Goal: Browse casually: Explore the website without a specific task or goal

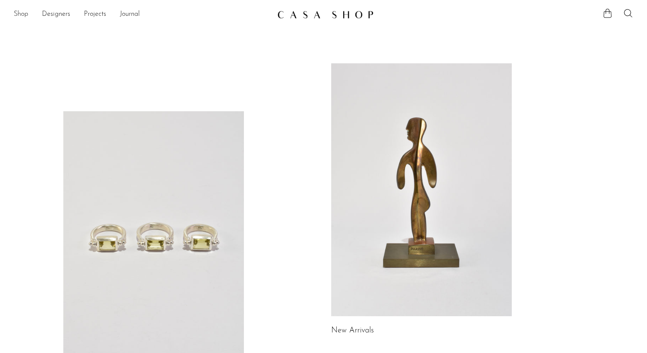
click at [17, 15] on link "Shop" at bounding box center [21, 14] width 15 height 11
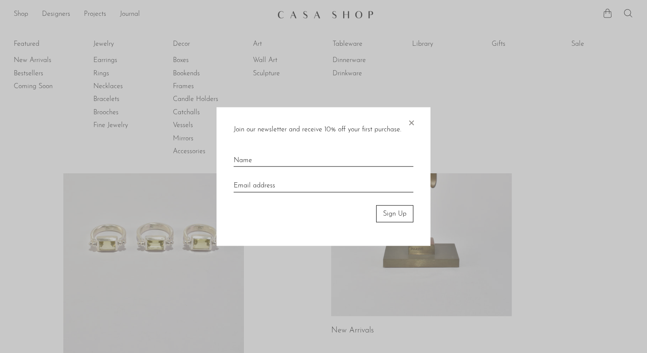
click at [413, 125] on span "×" at bounding box center [411, 120] width 9 height 27
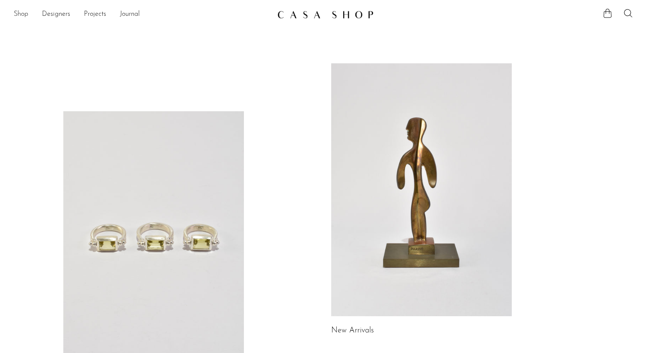
click at [21, 16] on link "Shop" at bounding box center [21, 14] width 15 height 11
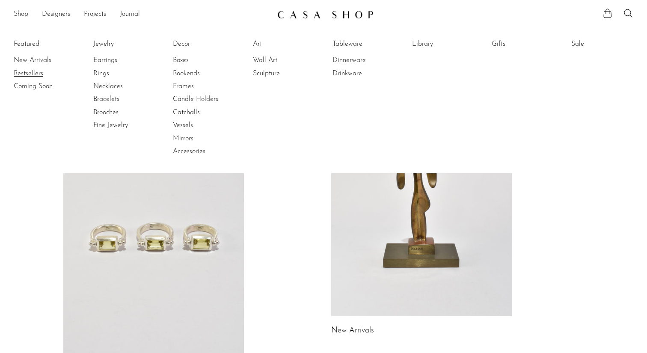
click at [35, 71] on link "Bestsellers" at bounding box center [46, 73] width 64 height 9
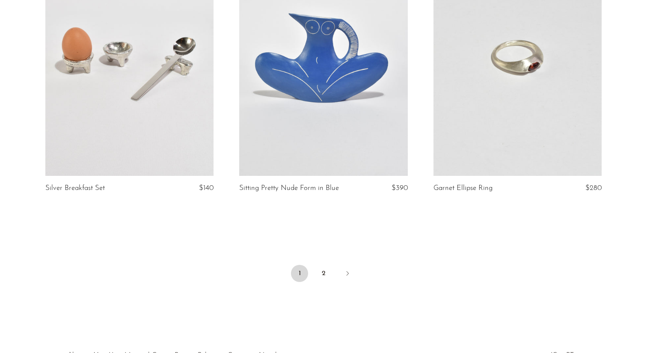
scroll to position [3210, 0]
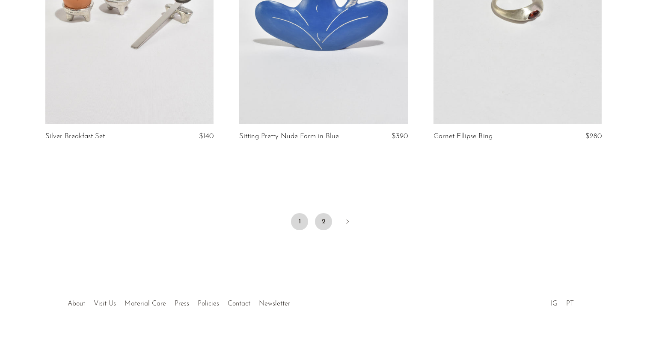
click at [322, 213] on link "2" at bounding box center [323, 221] width 17 height 17
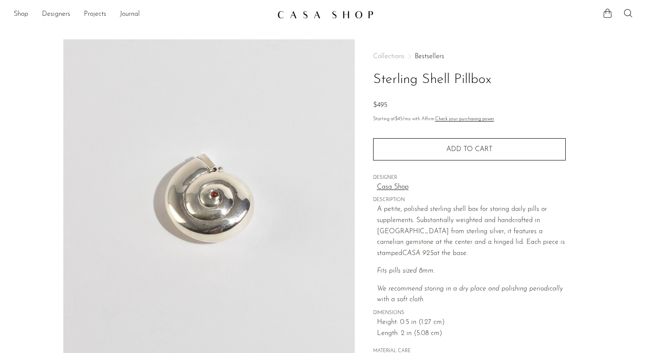
scroll to position [204, 0]
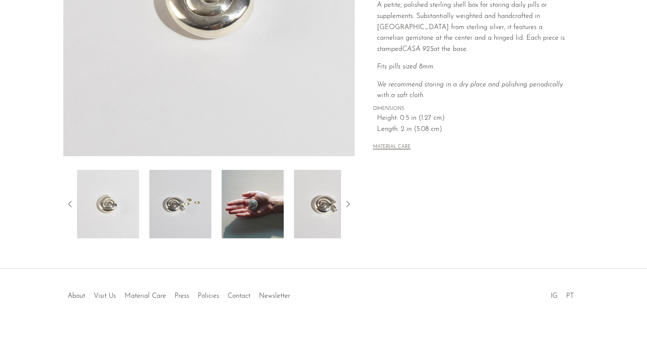
click at [248, 207] on img at bounding box center [253, 204] width 62 height 69
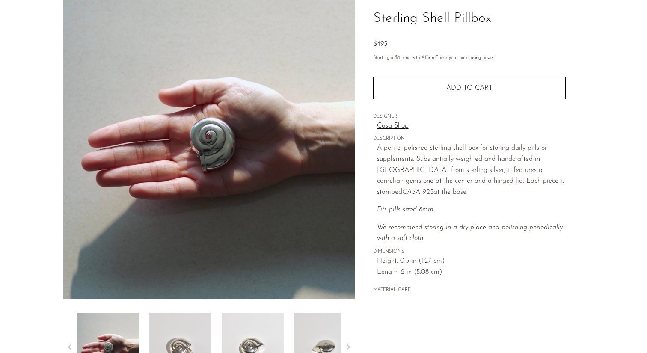
scroll to position [56, 0]
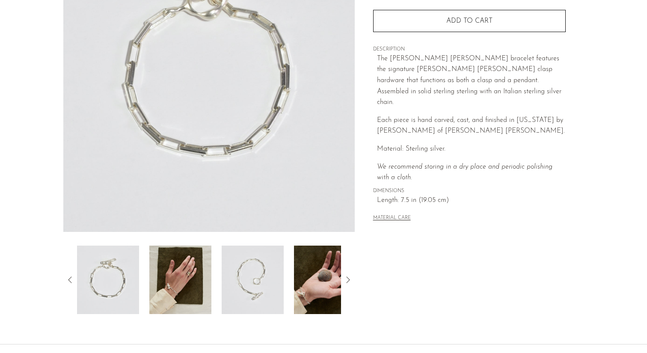
scroll to position [135, 0]
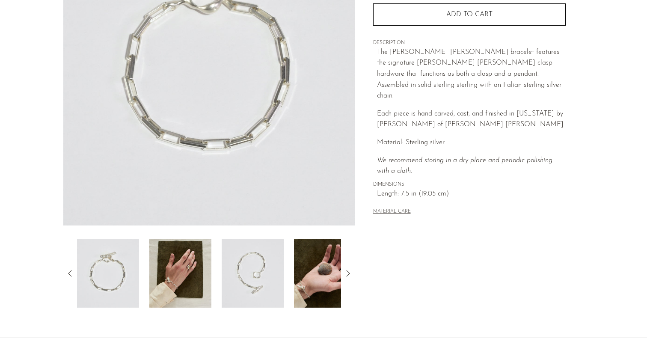
click at [199, 272] on img at bounding box center [180, 273] width 62 height 69
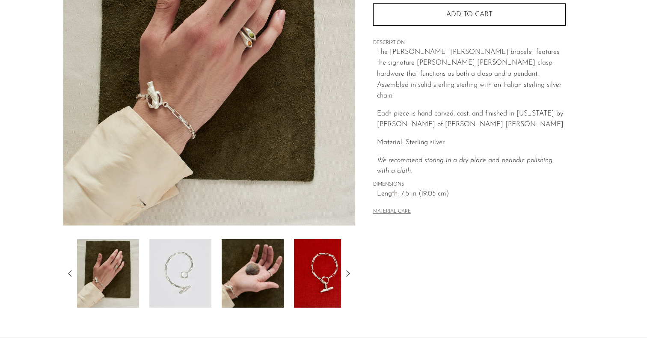
click at [329, 270] on img at bounding box center [325, 273] width 62 height 69
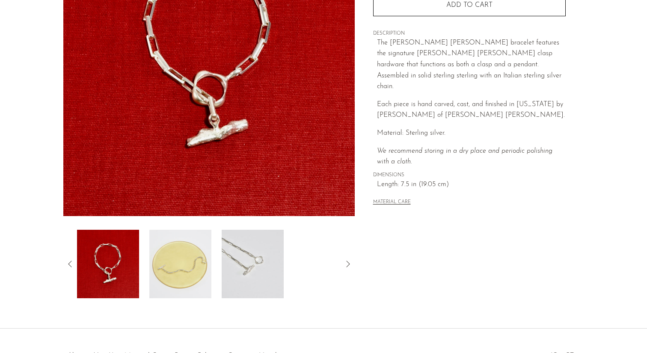
scroll to position [147, 0]
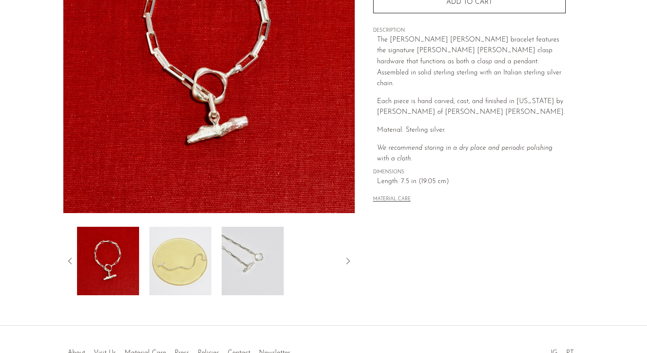
click at [158, 277] on img at bounding box center [180, 261] width 62 height 69
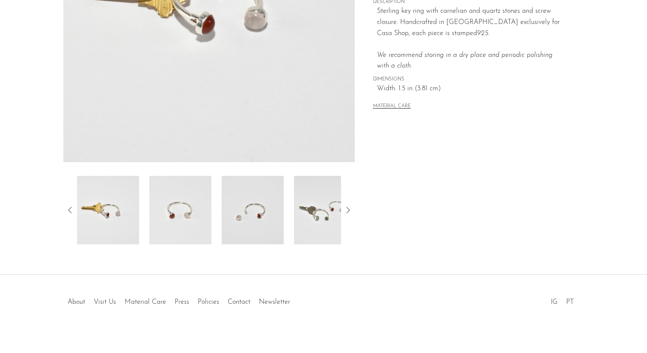
scroll to position [204, 0]
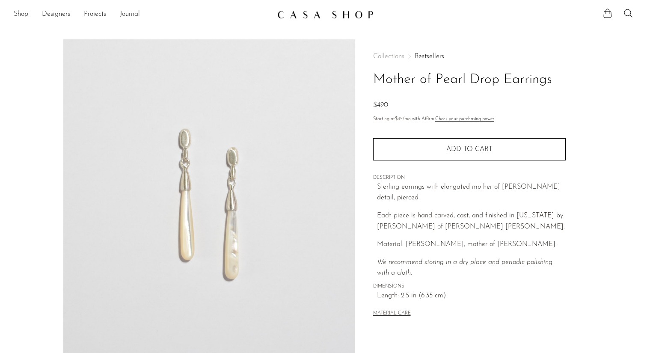
scroll to position [204, 0]
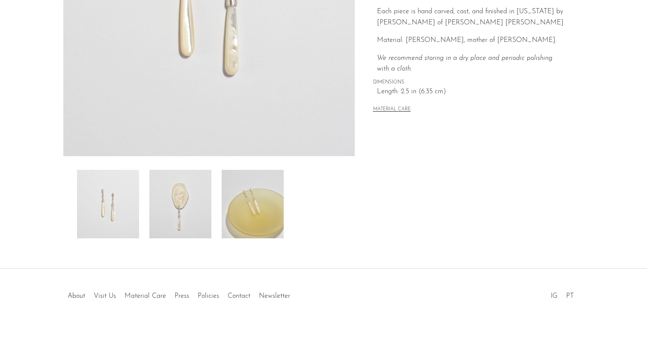
click at [179, 222] on img at bounding box center [180, 204] width 62 height 69
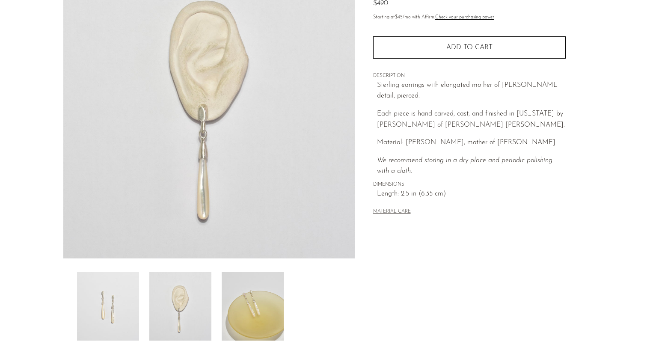
scroll to position [103, 0]
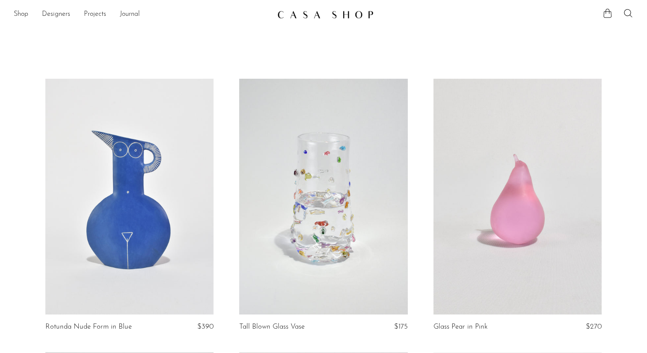
click at [12, 17] on div "Shop Featured New Arrivals Bestsellers Coming Soon Jewelry Jewelry All Earrings…" at bounding box center [323, 14] width 647 height 15
click at [21, 15] on link "Shop" at bounding box center [21, 14] width 15 height 11
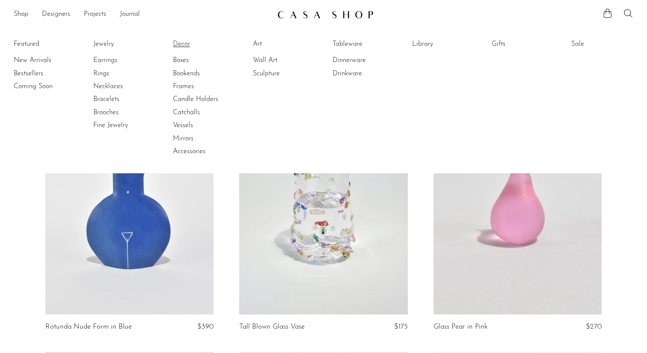
click at [180, 42] on link "Decor" at bounding box center [205, 43] width 64 height 9
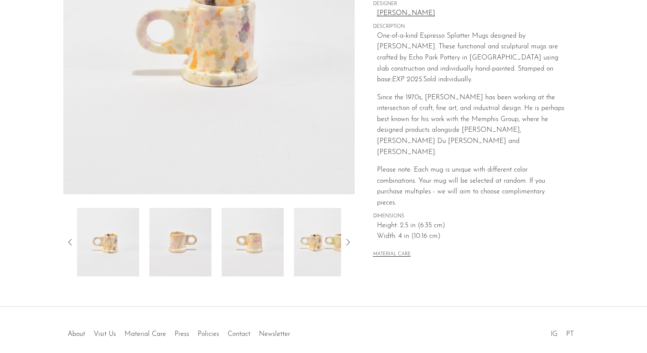
scroll to position [170, 0]
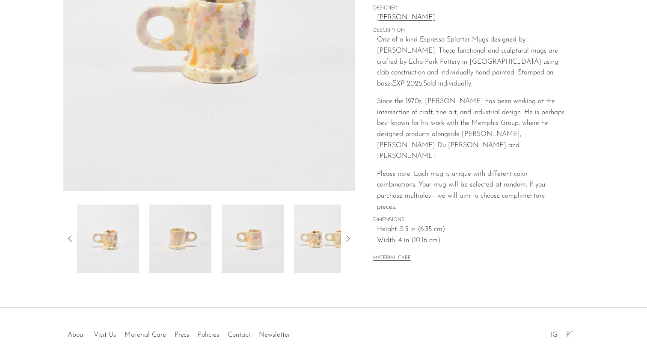
click at [349, 239] on icon at bounding box center [348, 239] width 10 height 10
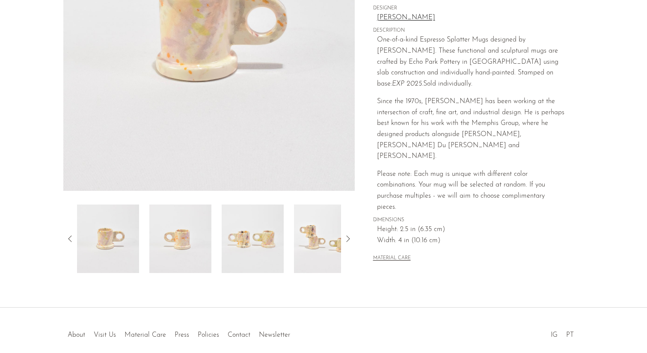
scroll to position [0, 0]
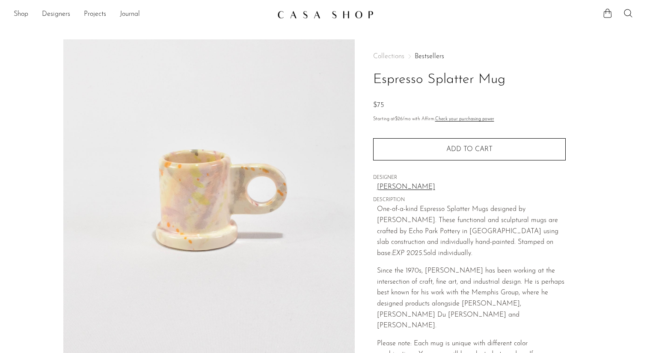
click at [394, 187] on link "[PERSON_NAME]" at bounding box center [471, 187] width 189 height 11
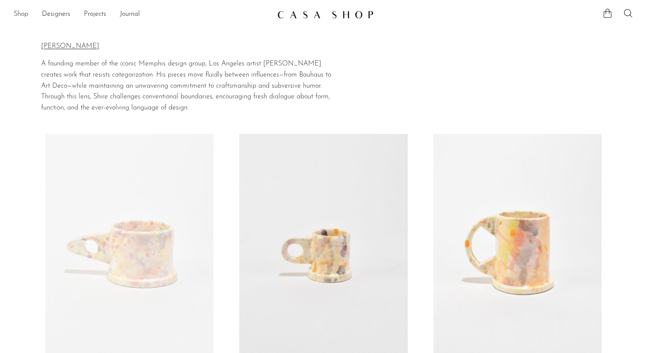
click at [25, 16] on link "Shop" at bounding box center [21, 14] width 15 height 11
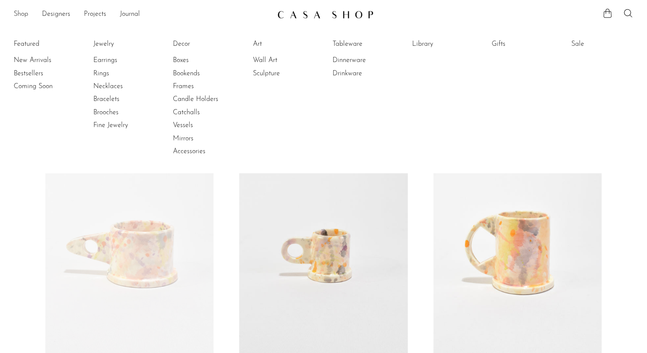
click at [21, 15] on link "Shop" at bounding box center [21, 14] width 15 height 11
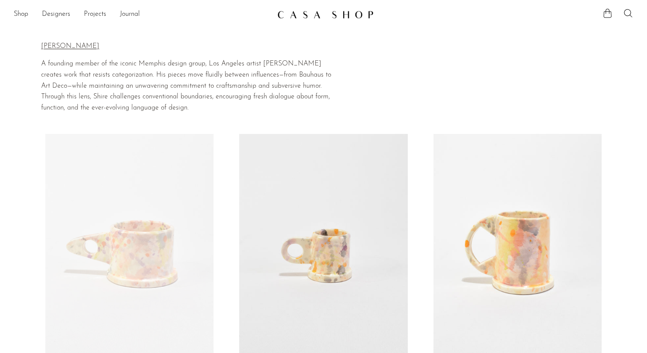
click at [286, 15] on img at bounding box center [325, 14] width 96 height 9
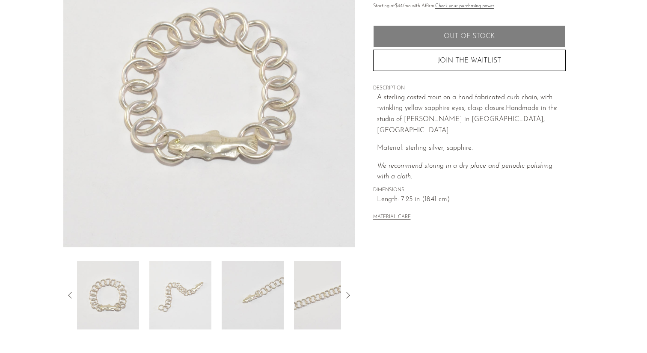
scroll to position [114, 0]
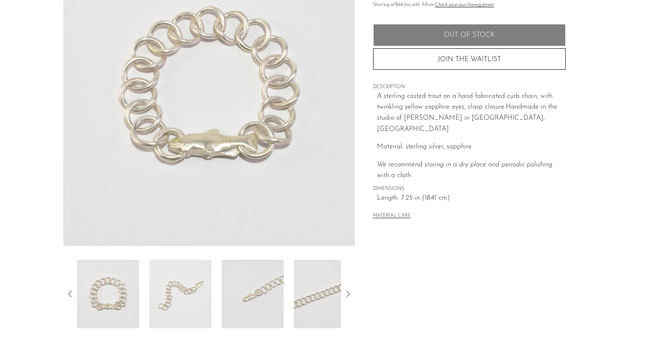
click at [189, 299] on img at bounding box center [180, 294] width 62 height 69
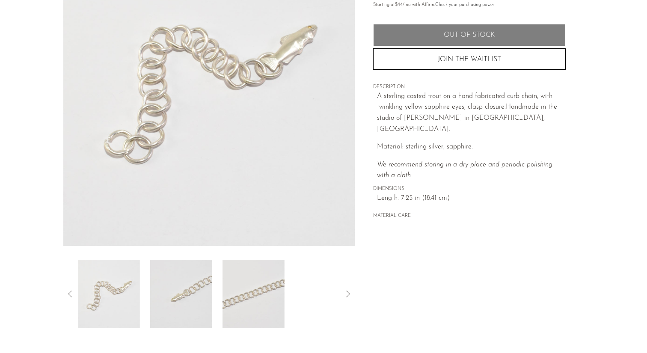
click at [241, 294] on img at bounding box center [254, 294] width 62 height 69
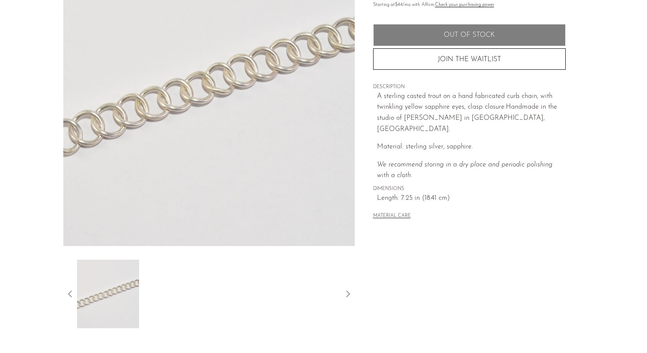
click at [408, 213] on button "MATERIAL CARE" at bounding box center [392, 216] width 38 height 6
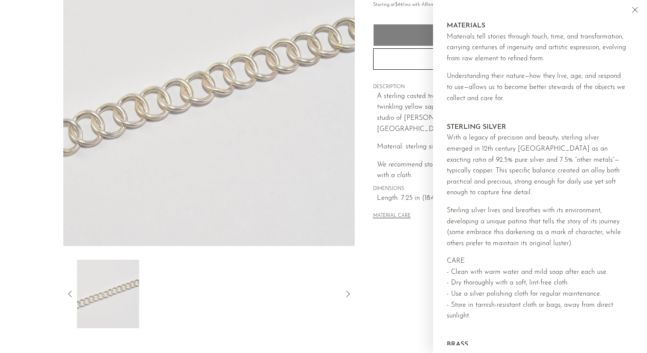
click at [392, 236] on div "Collections Bestsellers Yellow Sapphire Trout Bracelet Sold Out Starting at $44…" at bounding box center [469, 126] width 229 height 403
click at [636, 7] on icon "Close" at bounding box center [635, 10] width 10 height 10
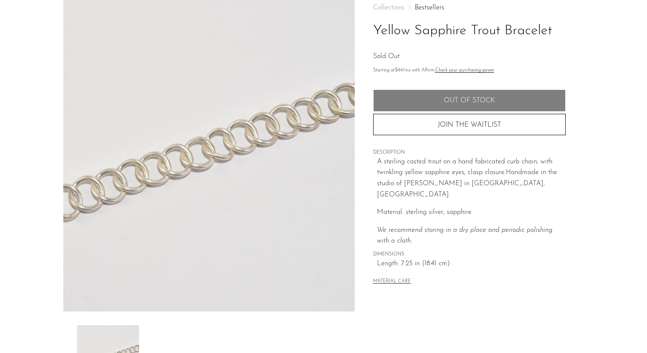
scroll to position [60, 0]
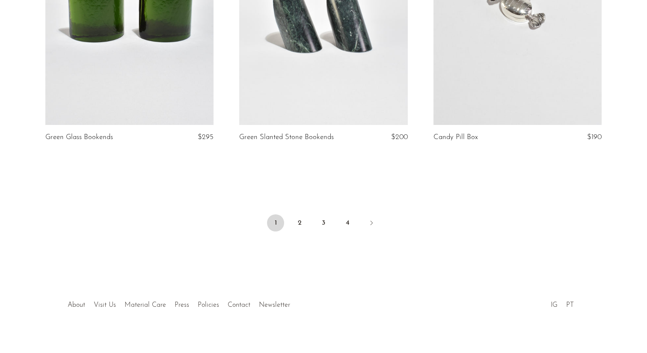
scroll to position [3226, 0]
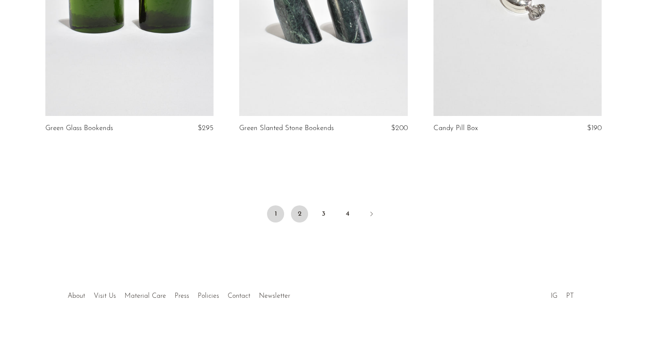
click at [307, 215] on link "2" at bounding box center [299, 214] width 17 height 17
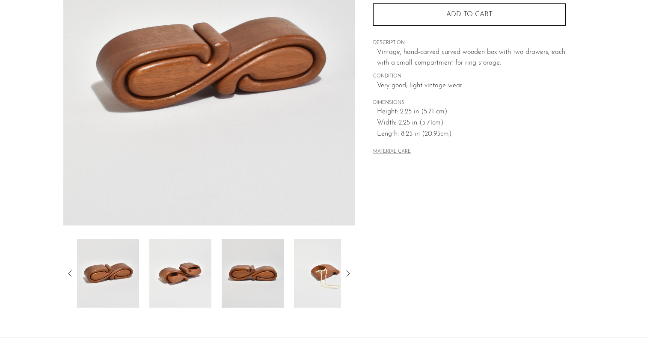
scroll to position [204, 0]
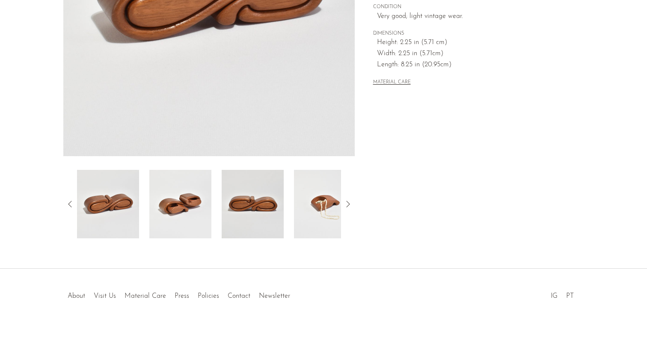
click at [329, 202] on img at bounding box center [325, 204] width 62 height 69
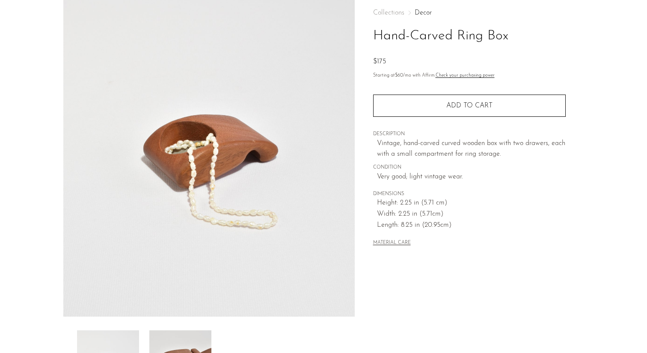
scroll to position [40, 0]
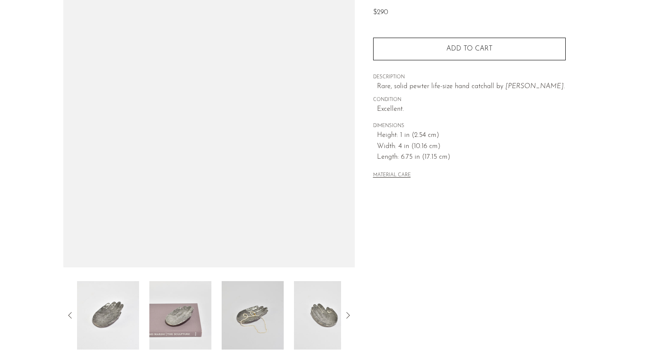
scroll to position [97, 0]
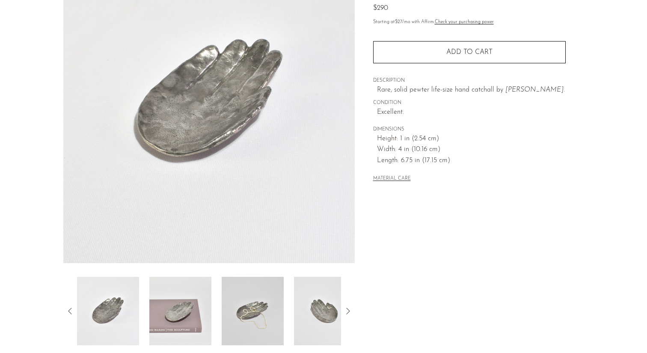
click at [254, 326] on img at bounding box center [253, 311] width 62 height 69
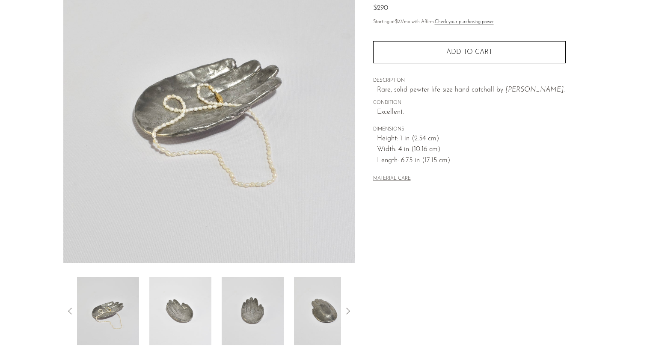
click at [268, 326] on img at bounding box center [253, 311] width 62 height 69
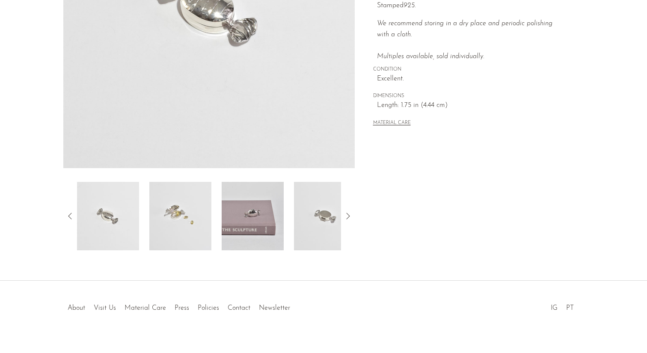
scroll to position [194, 0]
click at [276, 226] on img at bounding box center [253, 215] width 62 height 69
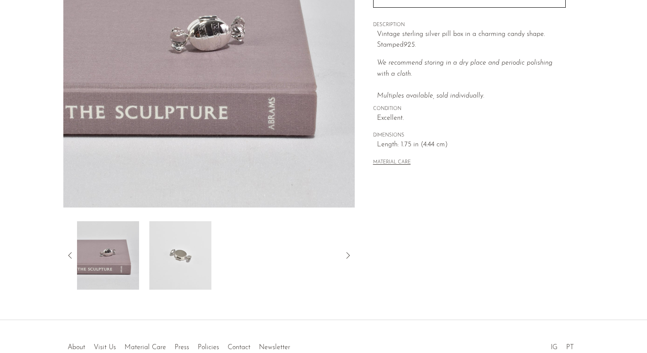
scroll to position [150, 0]
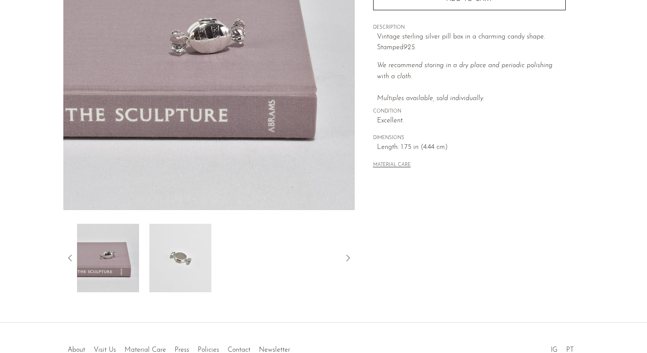
click at [193, 268] on img at bounding box center [180, 258] width 62 height 69
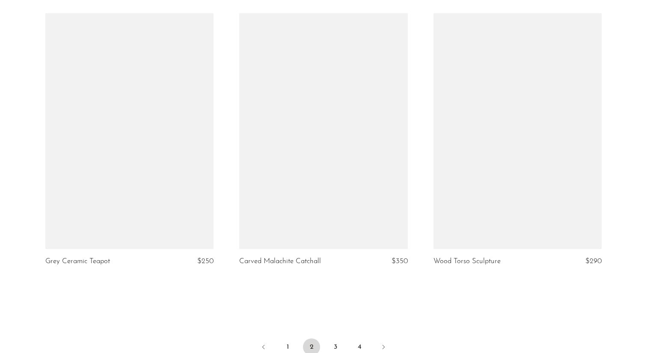
scroll to position [3210, 0]
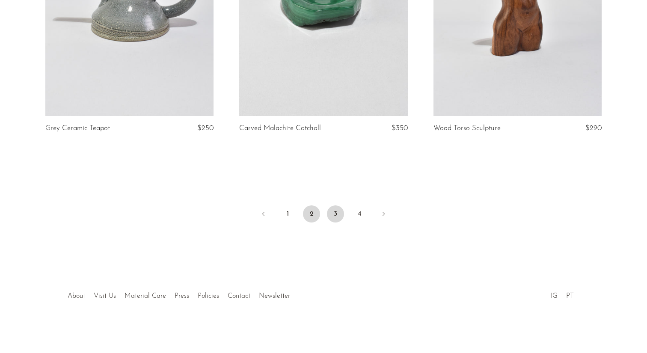
click at [337, 215] on link "3" at bounding box center [335, 214] width 17 height 17
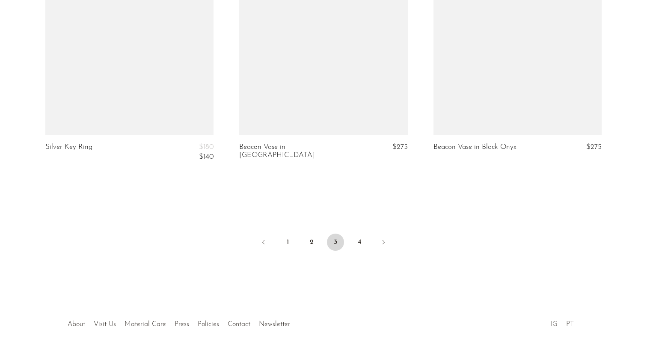
scroll to position [3200, 0]
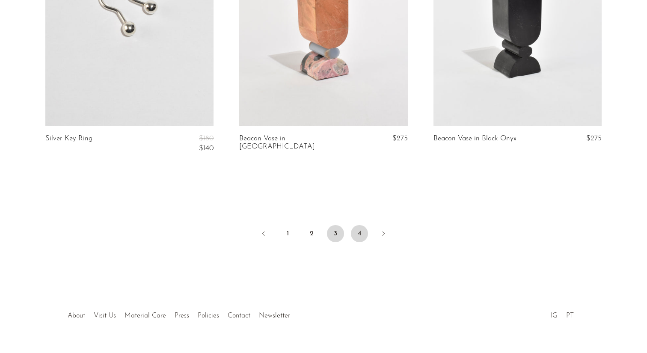
click at [362, 234] on link "4" at bounding box center [359, 233] width 17 height 17
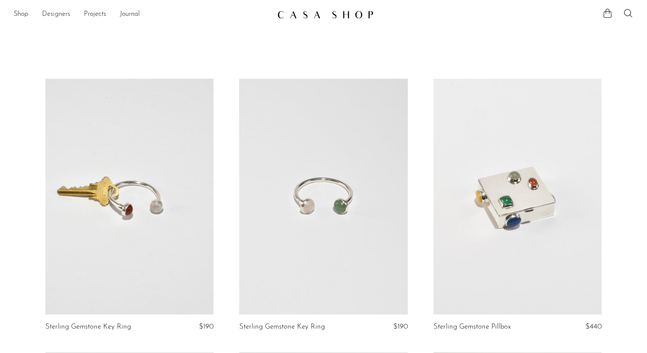
click at [52, 15] on link "Designers" at bounding box center [56, 14] width 28 height 11
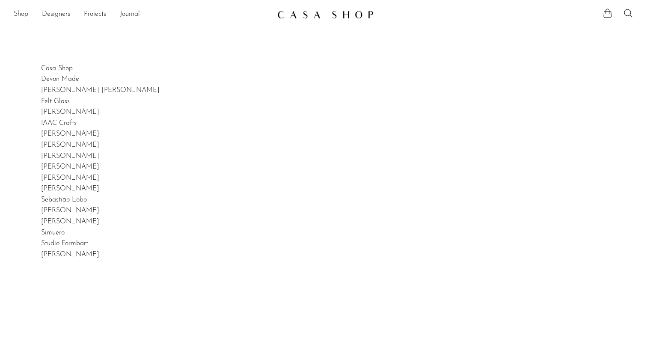
click at [23, 14] on link "Shop" at bounding box center [21, 14] width 15 height 11
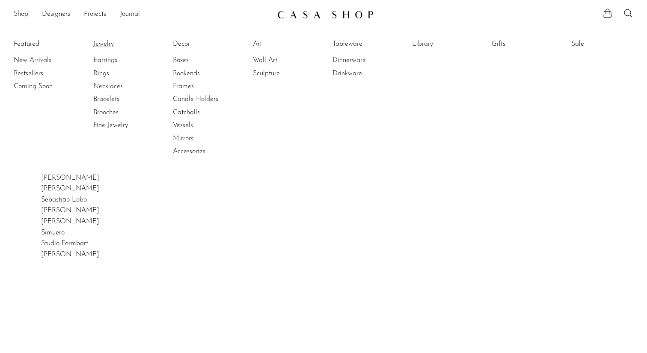
click at [111, 41] on link "Jewelry" at bounding box center [125, 43] width 64 height 9
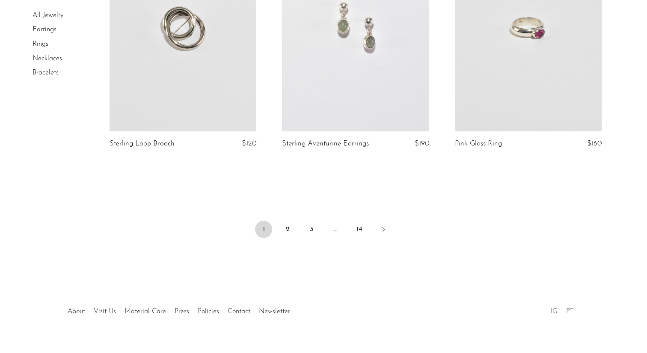
scroll to position [2855, 0]
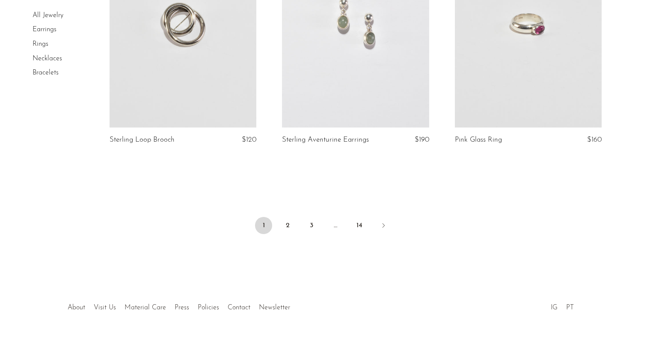
click at [284, 217] on li "2" at bounding box center [287, 226] width 17 height 19
click at [285, 217] on link "2" at bounding box center [287, 225] width 17 height 17
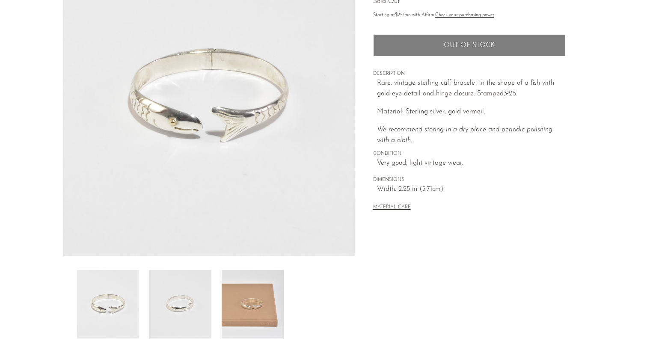
scroll to position [106, 0]
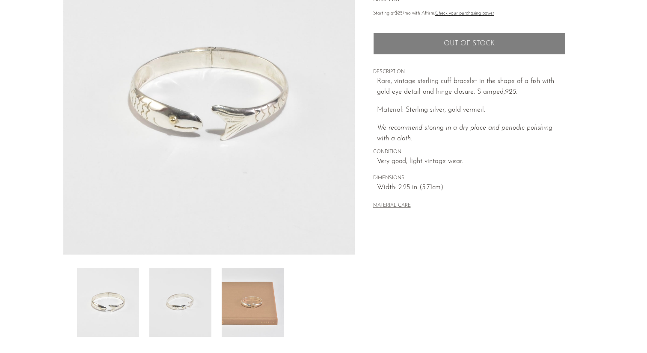
click at [173, 314] on img at bounding box center [180, 302] width 62 height 69
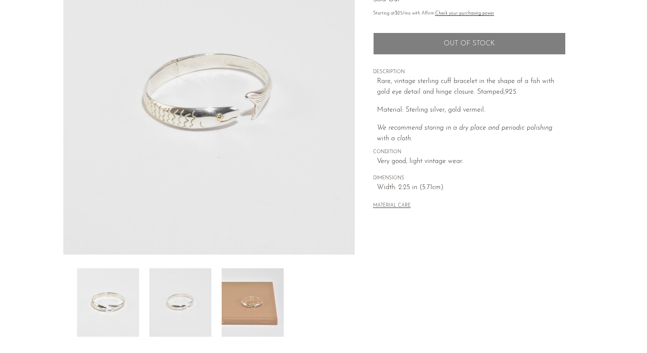
click at [237, 306] on img at bounding box center [253, 302] width 62 height 69
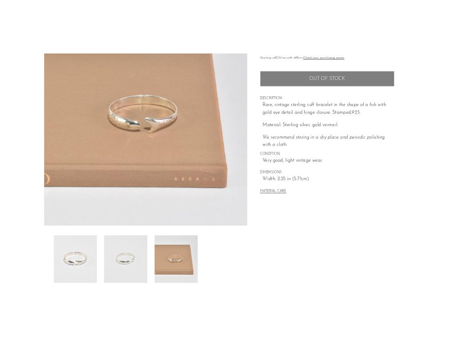
scroll to position [132, 0]
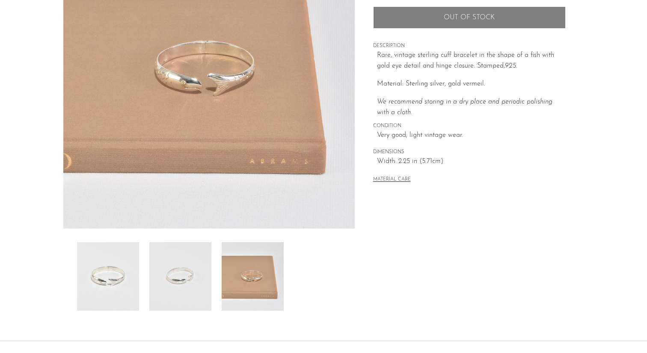
click at [86, 291] on img at bounding box center [108, 276] width 62 height 69
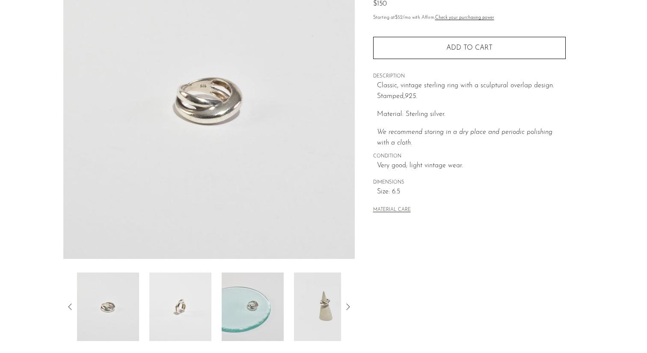
scroll to position [104, 0]
click at [192, 301] on img at bounding box center [180, 305] width 62 height 69
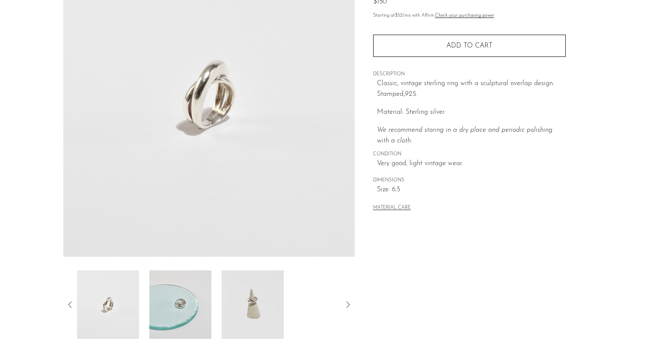
click at [186, 324] on img at bounding box center [180, 305] width 62 height 69
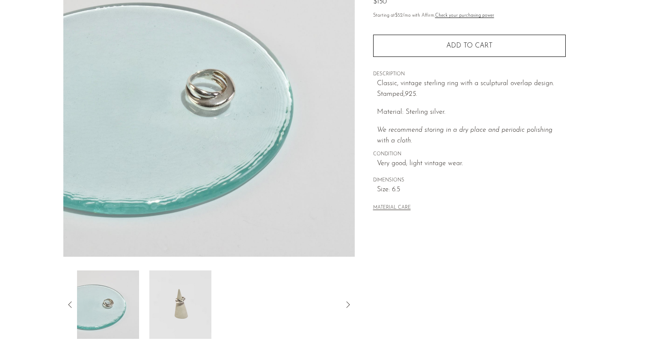
click at [183, 317] on img at bounding box center [180, 305] width 62 height 69
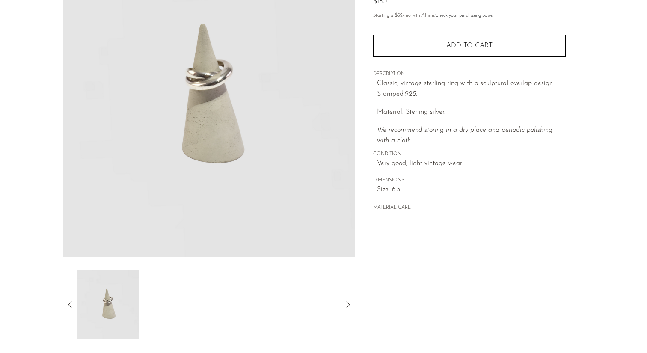
click at [206, 311] on div at bounding box center [209, 305] width 264 height 69
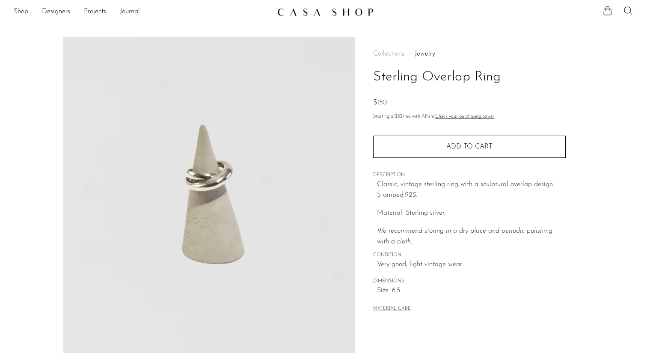
scroll to position [2, 0]
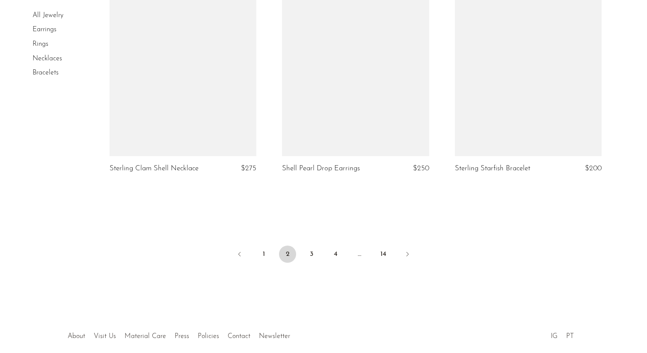
scroll to position [2855, 0]
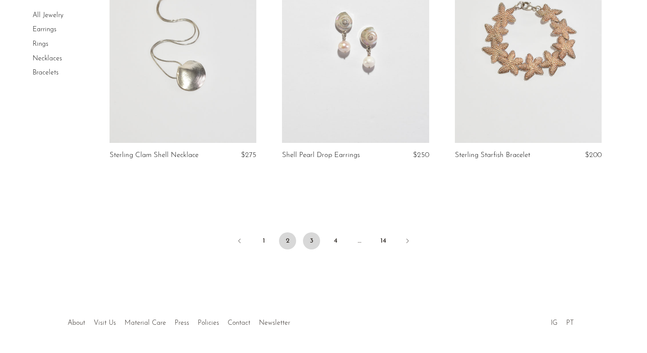
click at [313, 244] on link "3" at bounding box center [311, 241] width 17 height 17
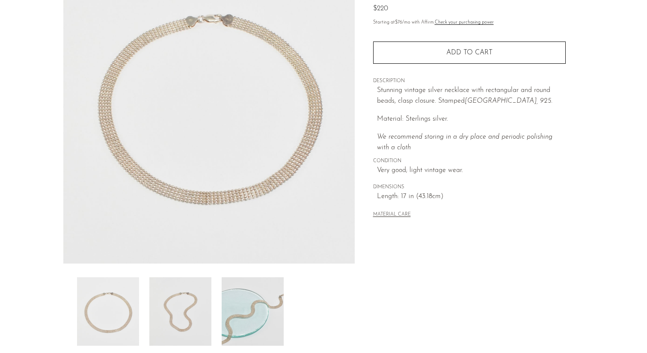
scroll to position [204, 0]
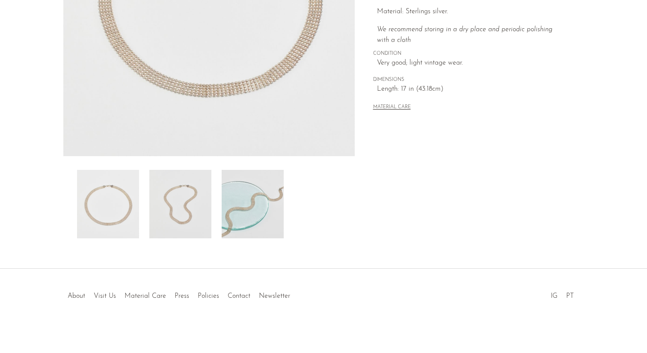
click at [167, 212] on img at bounding box center [180, 204] width 62 height 69
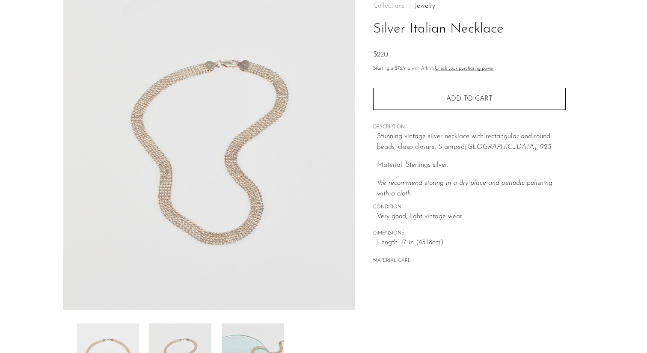
scroll to position [51, 0]
click at [504, 40] on div "Collections Jewelry Silver Italian Necklace $220" at bounding box center [469, 31] width 193 height 58
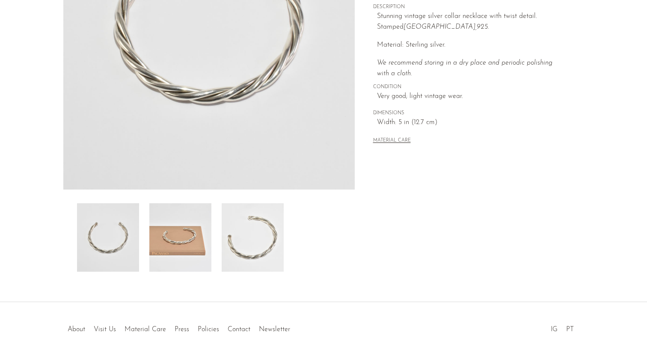
scroll to position [175, 0]
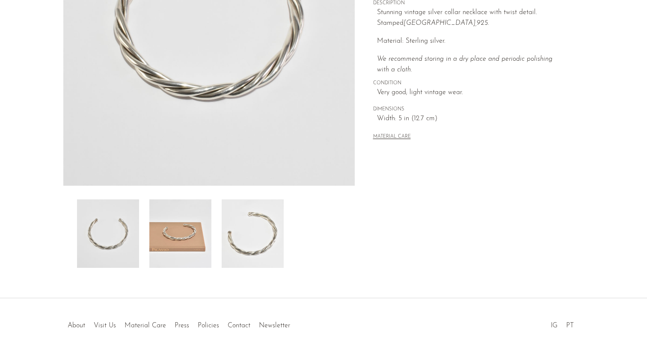
click at [181, 241] on img at bounding box center [180, 234] width 62 height 69
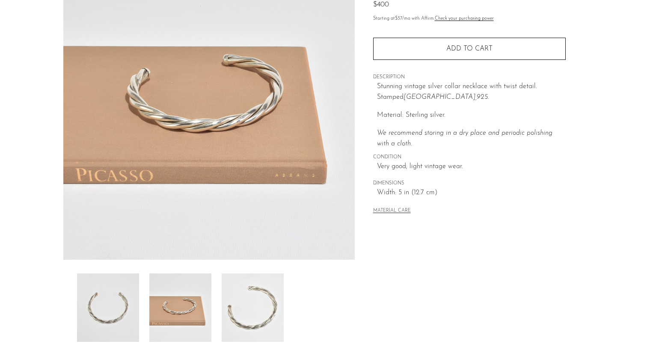
scroll to position [0, 0]
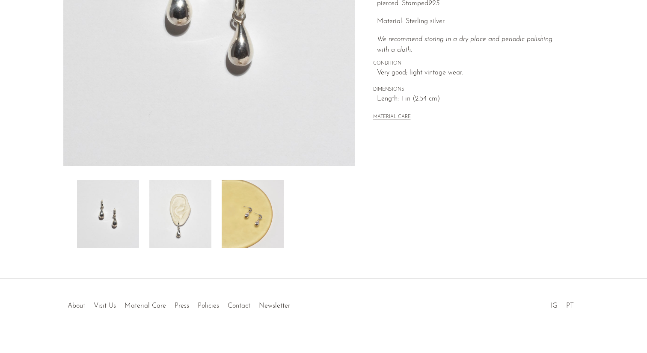
scroll to position [195, 0]
click at [187, 216] on img at bounding box center [180, 213] width 62 height 69
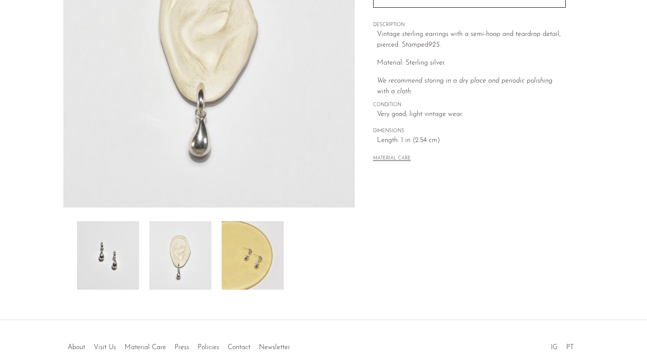
scroll to position [152, 0]
click at [253, 274] on img at bounding box center [253, 256] width 62 height 69
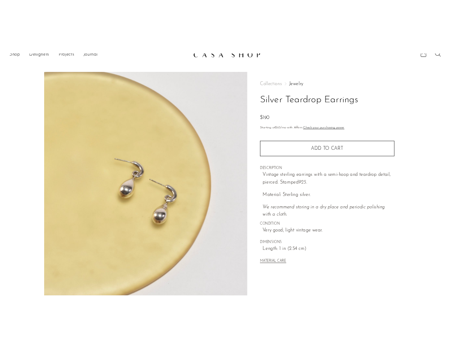
scroll to position [0, 0]
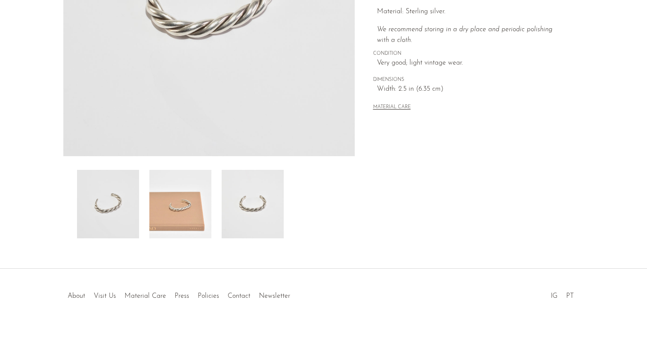
click at [182, 196] on img at bounding box center [180, 204] width 62 height 69
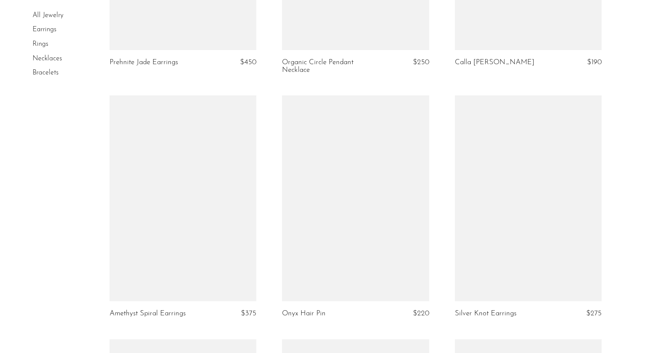
scroll to position [2211, 0]
